Goal: Use online tool/utility

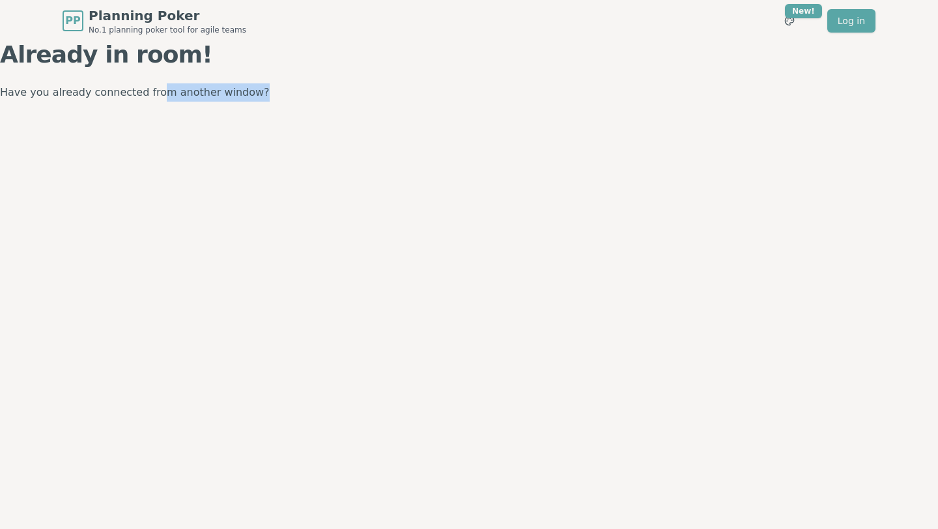
drag, startPoint x: 148, startPoint y: 87, endPoint x: 275, endPoint y: 101, distance: 128.4
click at [275, 101] on p "Have you already connected from another window?" at bounding box center [469, 92] width 938 height 18
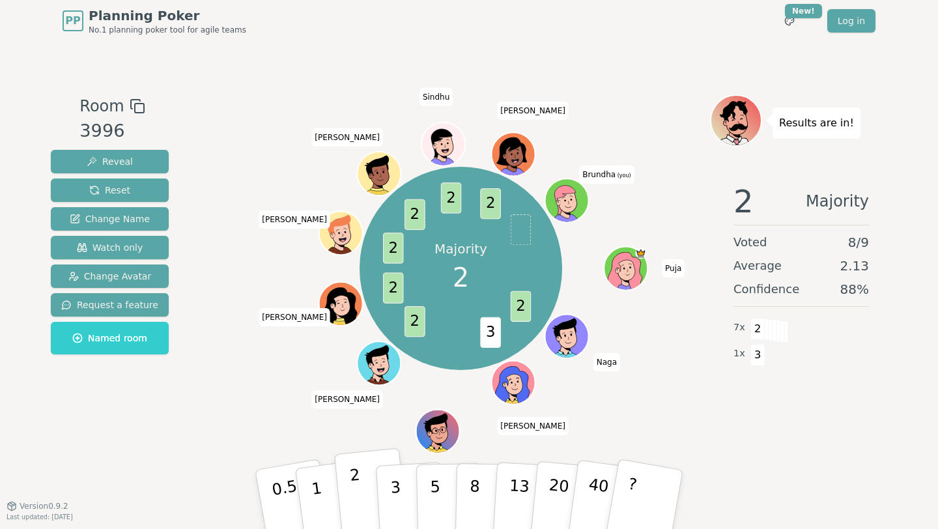
click at [362, 507] on button "2" at bounding box center [371, 500] width 74 height 104
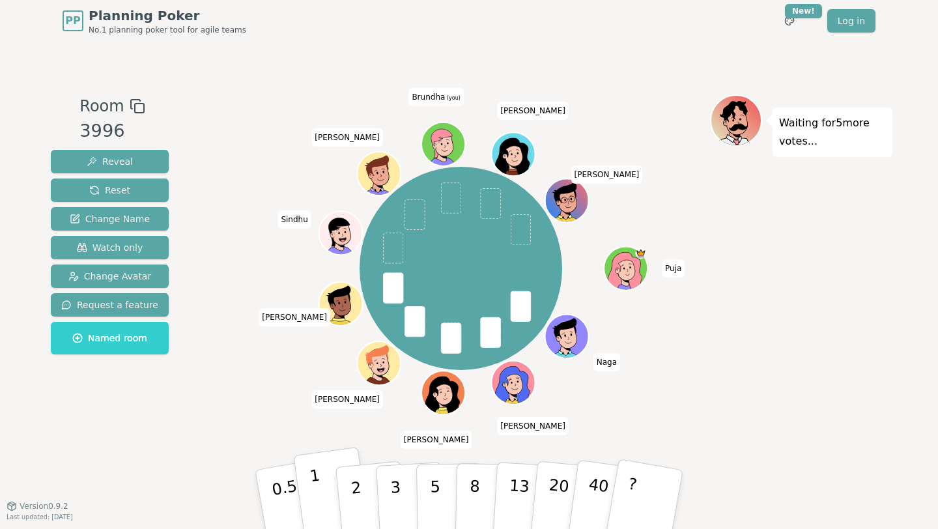
click at [314, 497] on p "1" at bounding box center [319, 501] width 20 height 71
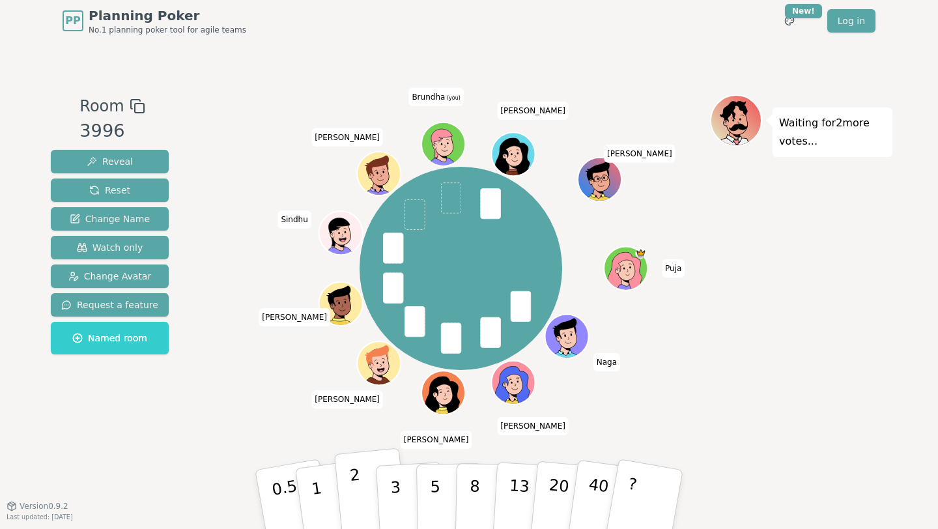
click at [361, 508] on p "2" at bounding box center [357, 501] width 17 height 71
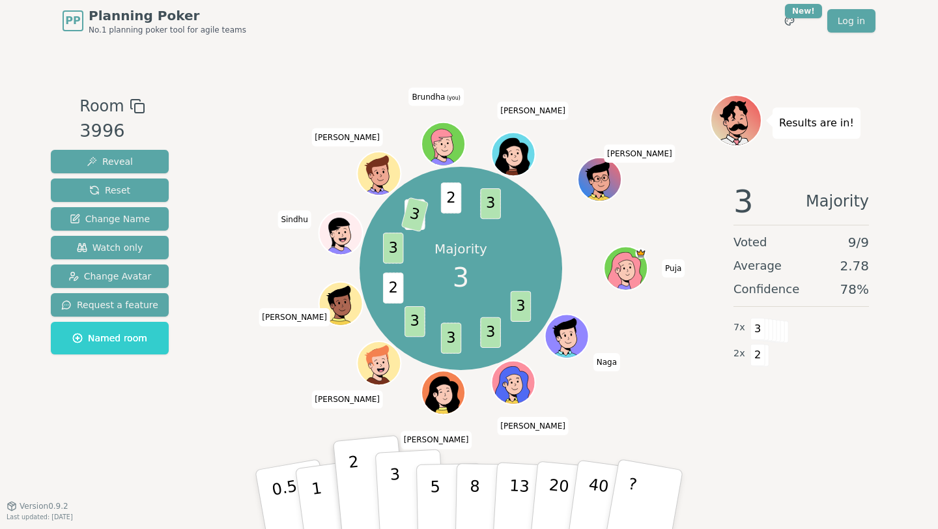
click at [398, 489] on p "3" at bounding box center [396, 500] width 14 height 71
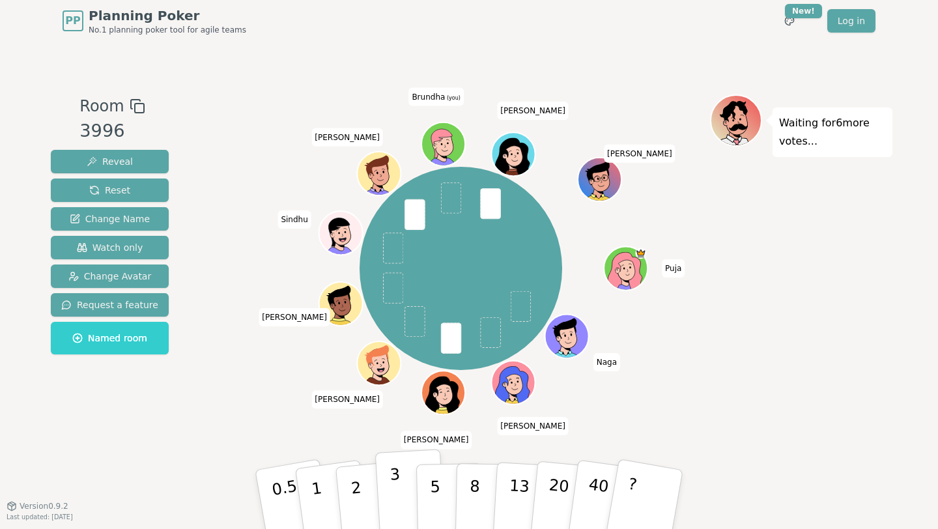
click at [392, 505] on p "3" at bounding box center [396, 500] width 14 height 71
